Goal: Check status

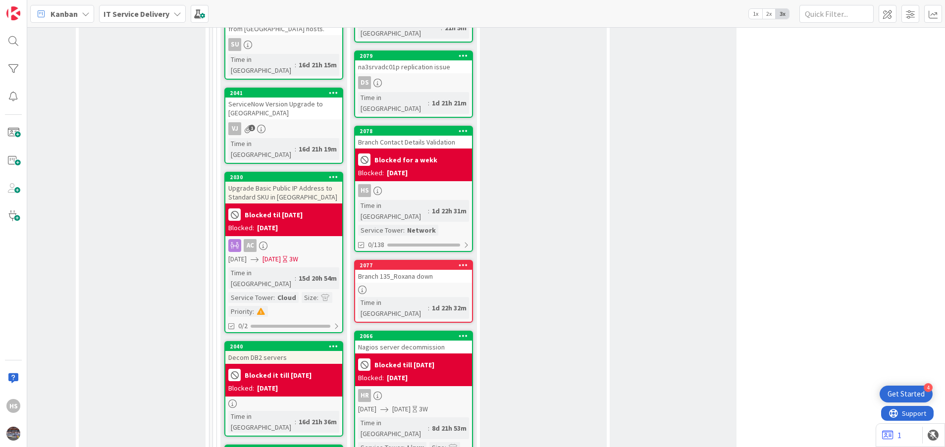
scroll to position [438, 475]
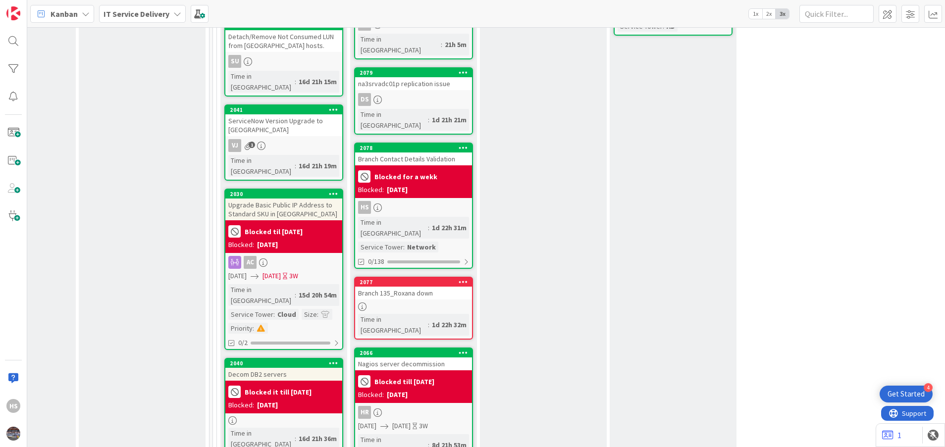
click at [464, 287] on div "Branch 135_Roxana down" at bounding box center [413, 293] width 117 height 13
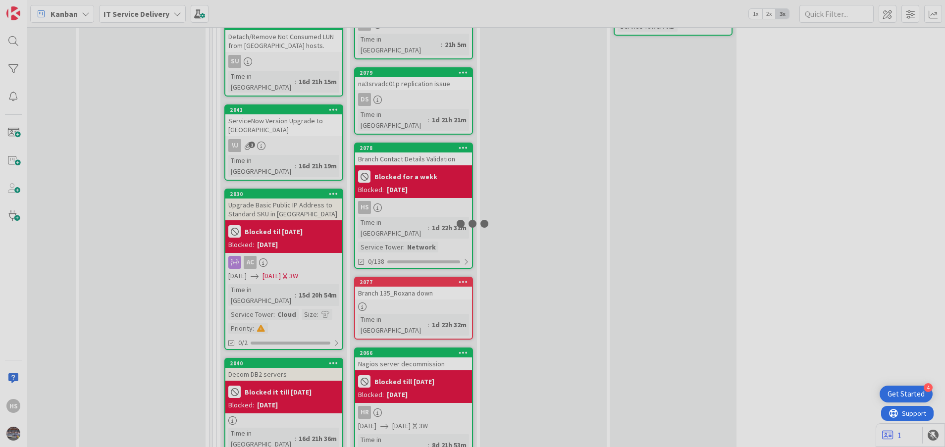
click at [464, 247] on div at bounding box center [472, 223] width 945 height 447
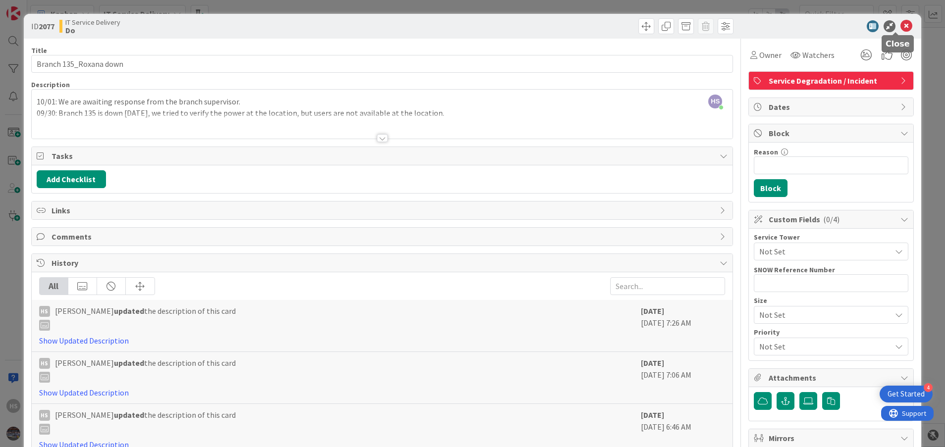
click at [901, 23] on icon at bounding box center [907, 26] width 12 height 12
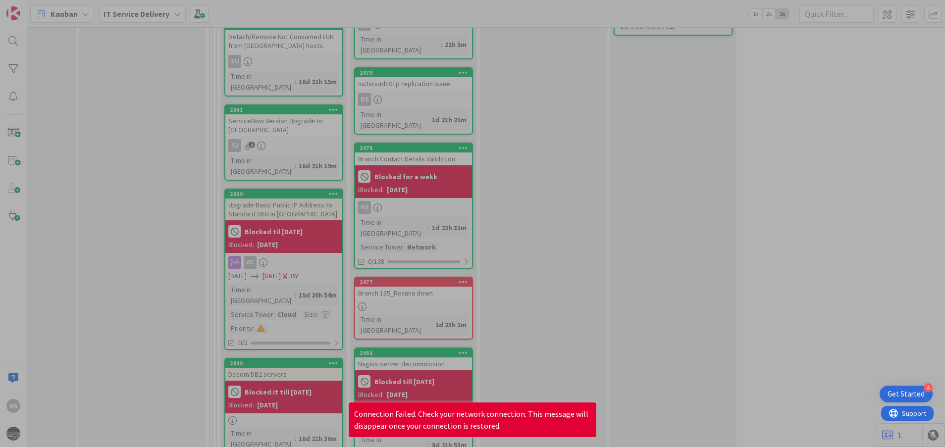
drag, startPoint x: 606, startPoint y: 236, endPoint x: 105, endPoint y: 45, distance: 536.6
click at [105, 45] on div at bounding box center [472, 223] width 945 height 447
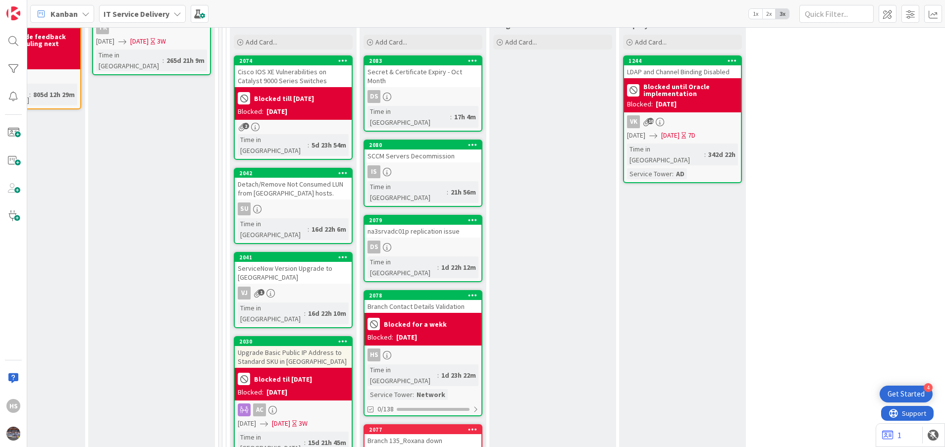
scroll to position [250, 466]
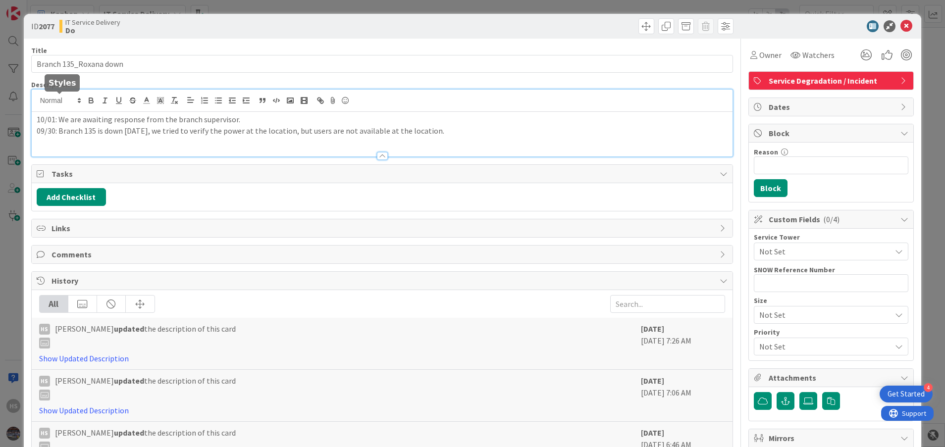
click at [37, 104] on div "10/01: We are awaiting response from the branch supervisor. 09/30: Branch 135 i…" at bounding box center [383, 123] width 702 height 67
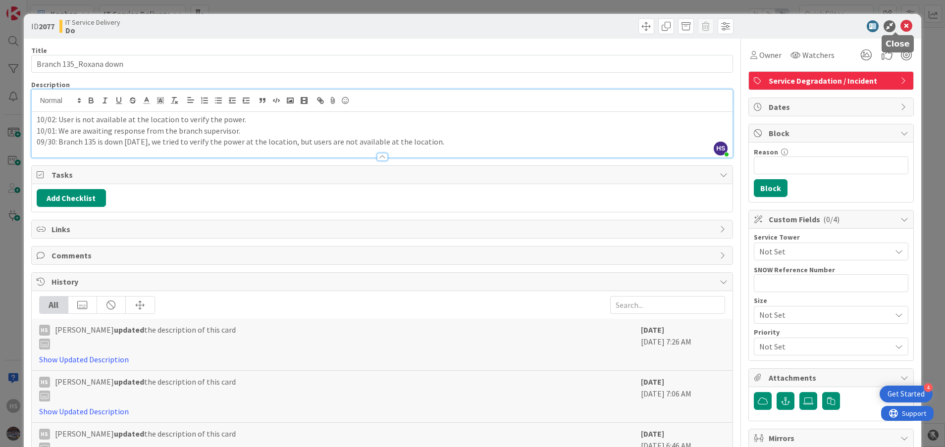
click at [901, 25] on icon at bounding box center [907, 26] width 12 height 12
